Goal: Task Accomplishment & Management: Use online tool/utility

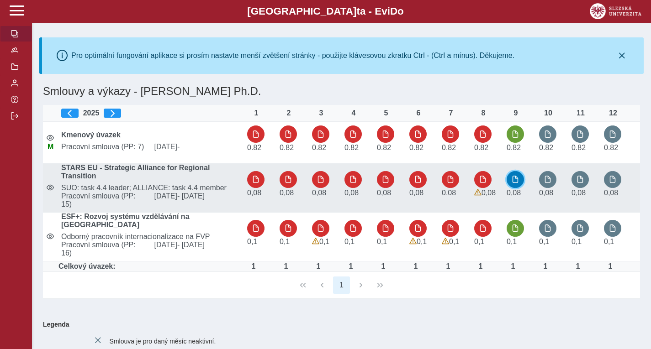
click at [513, 181] on span "button" at bounding box center [514, 179] width 7 height 7
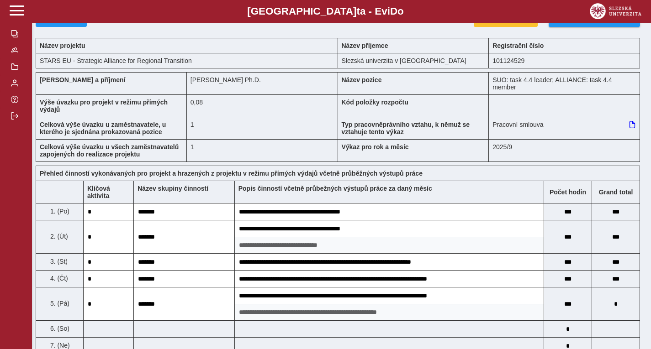
scroll to position [21, 0]
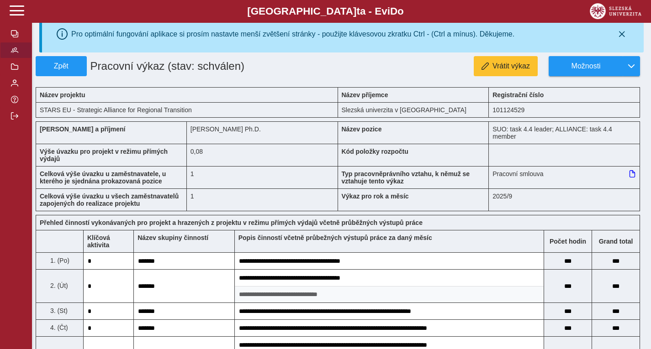
click at [16, 53] on span "button" at bounding box center [14, 50] width 7 height 7
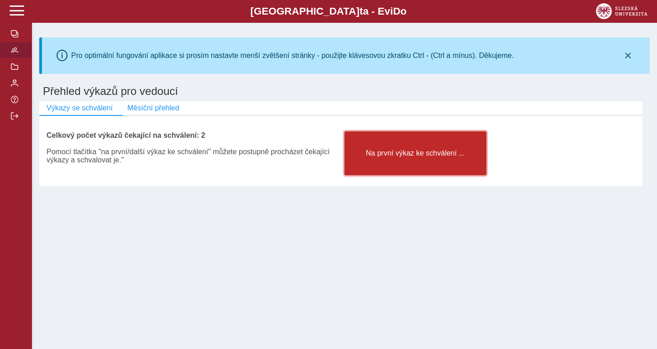
click at [406, 158] on span "Na první výkaz ke schválení ..." at bounding box center [415, 153] width 126 height 8
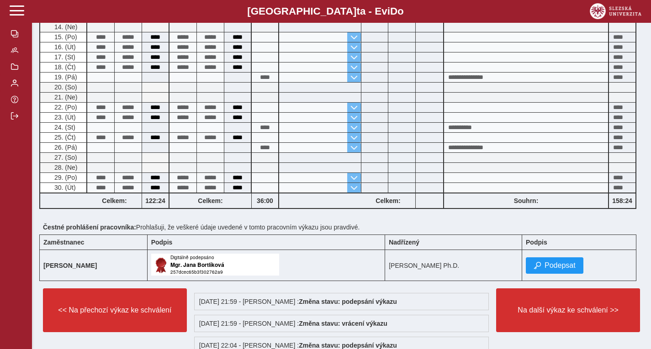
scroll to position [487, 0]
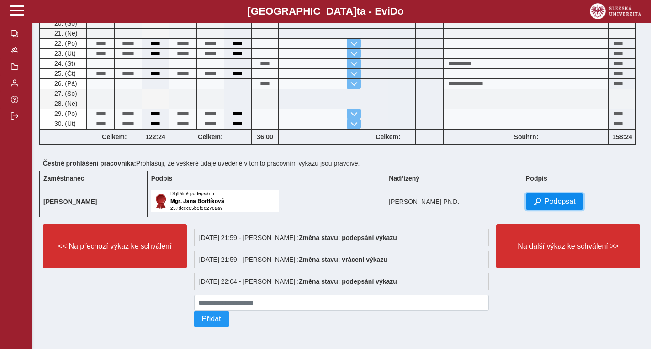
click at [565, 194] on button "Podepsat" at bounding box center [554, 202] width 58 height 16
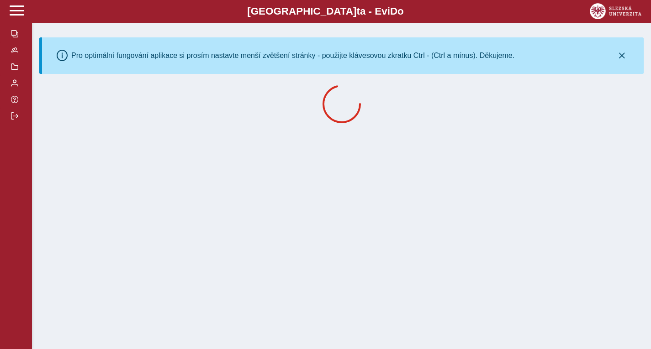
scroll to position [0, 0]
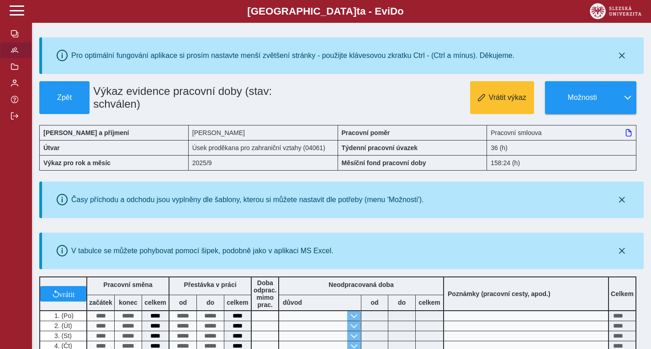
click at [16, 53] on span "button" at bounding box center [14, 50] width 7 height 7
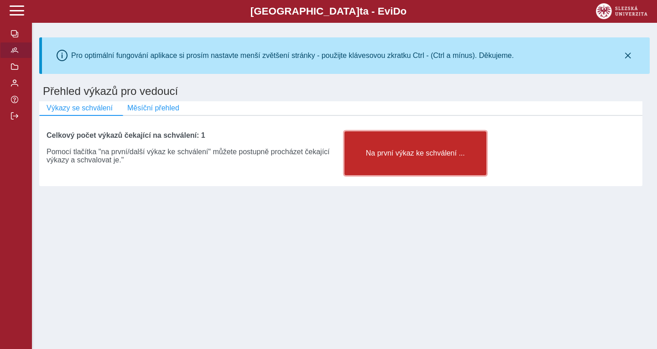
click at [424, 147] on button "Na první výkaz ke schválení ..." at bounding box center [416, 153] width 142 height 44
